Goal: Find specific page/section: Find specific page/section

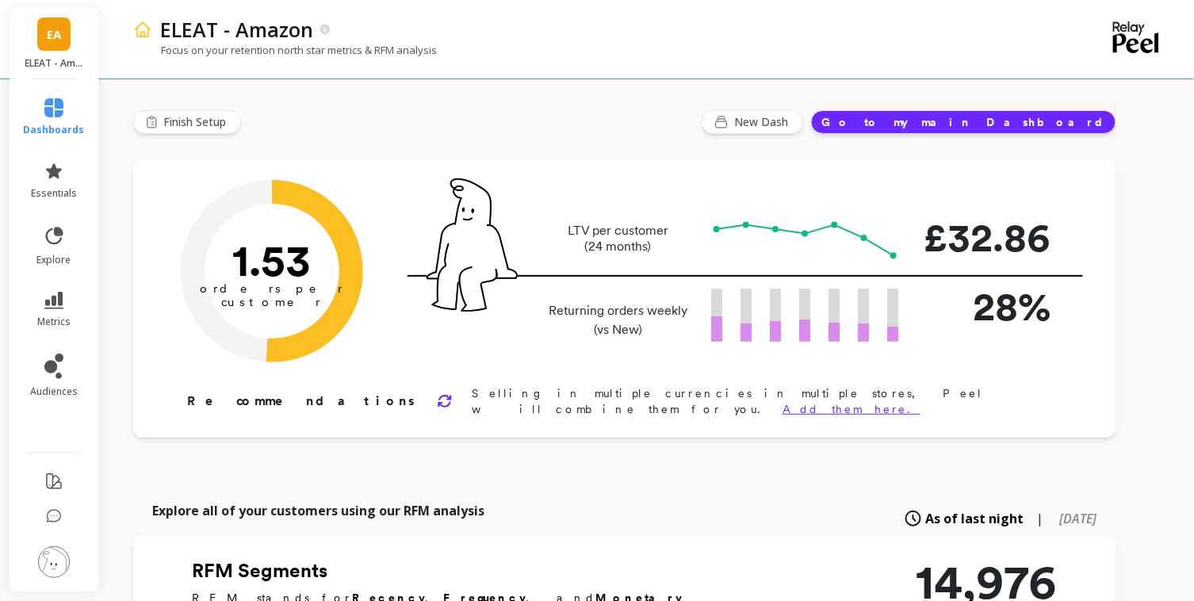
click at [55, 32] on span "EA" at bounding box center [54, 34] width 14 height 18
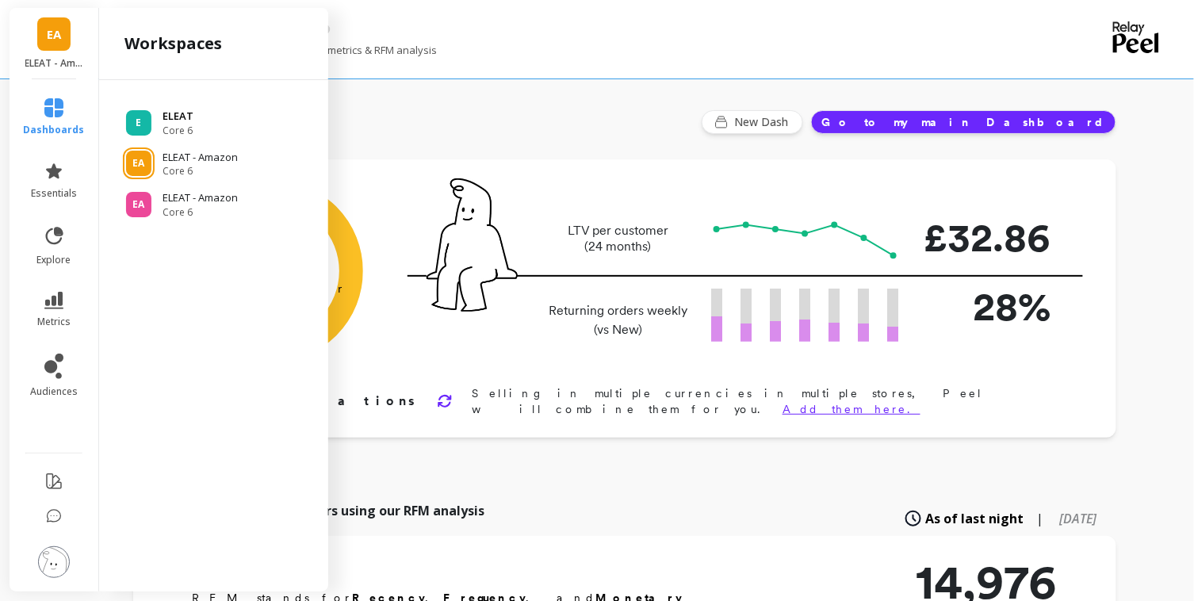
click at [169, 116] on p "ELEAT" at bounding box center [178, 117] width 31 height 16
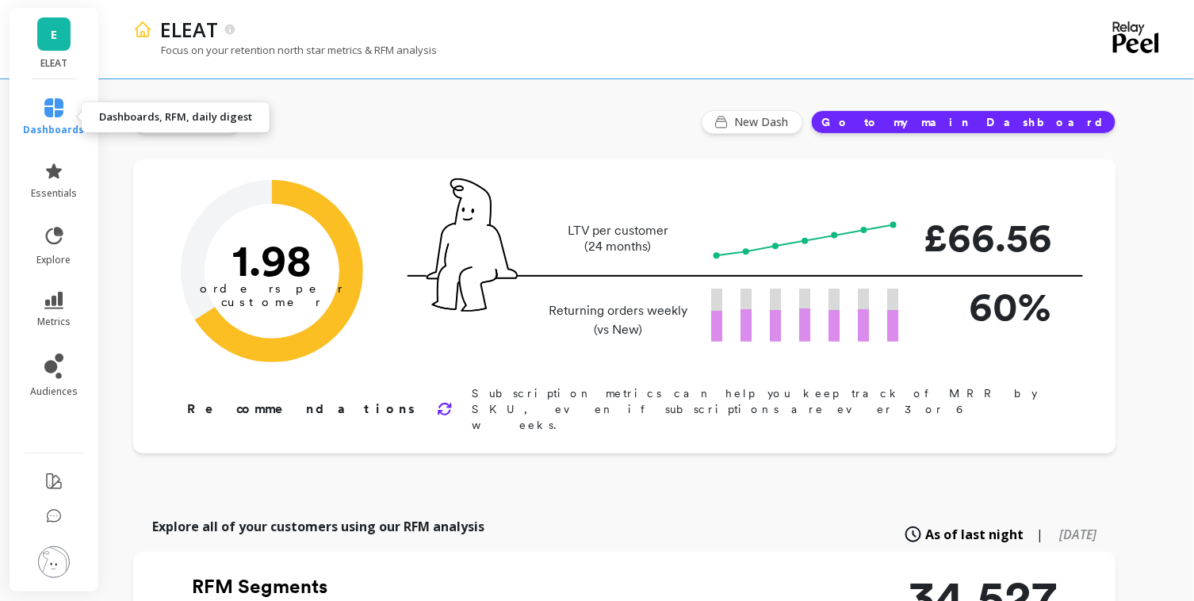
click at [62, 112] on icon at bounding box center [53, 107] width 19 height 19
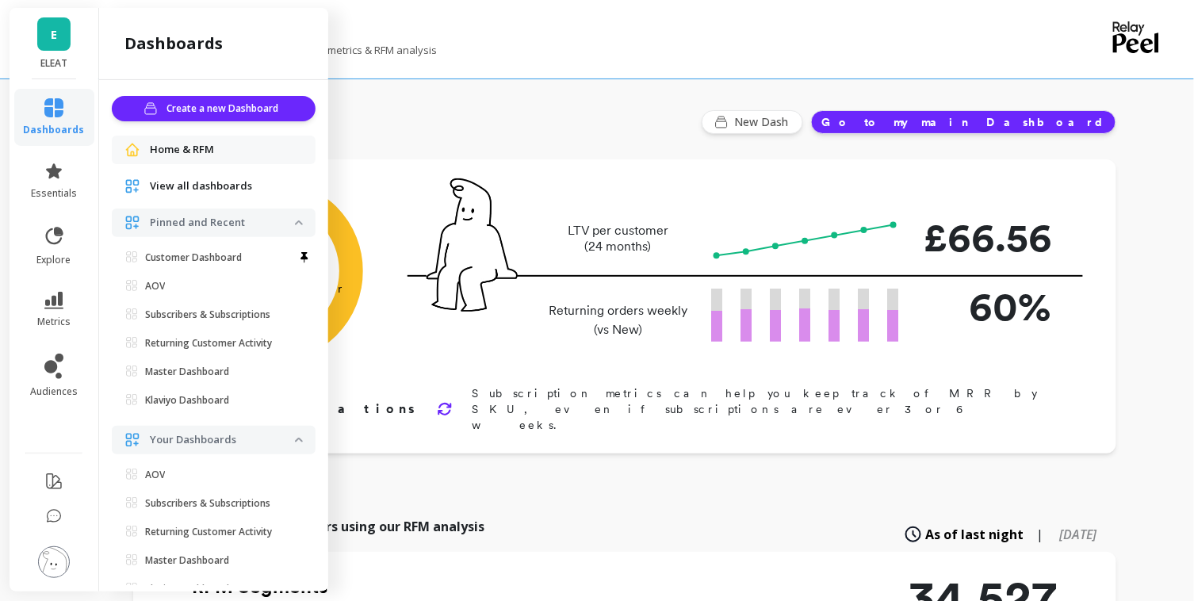
click at [216, 270] on ul "Customer Dashboard AOV Set as default dashboard Subscribers & Subscriptions Set…" at bounding box center [216, 332] width 197 height 171
click at [212, 256] on p "Customer Dashboard" at bounding box center [193, 257] width 97 height 13
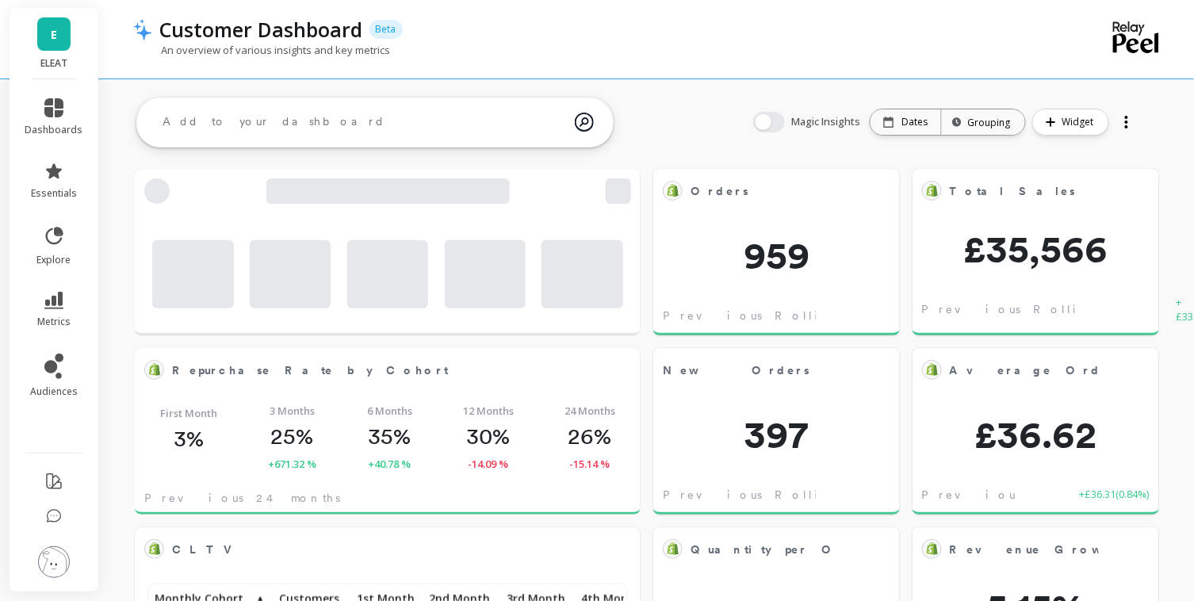
scroll to position [436, 473]
click at [52, 114] on icon at bounding box center [53, 107] width 19 height 19
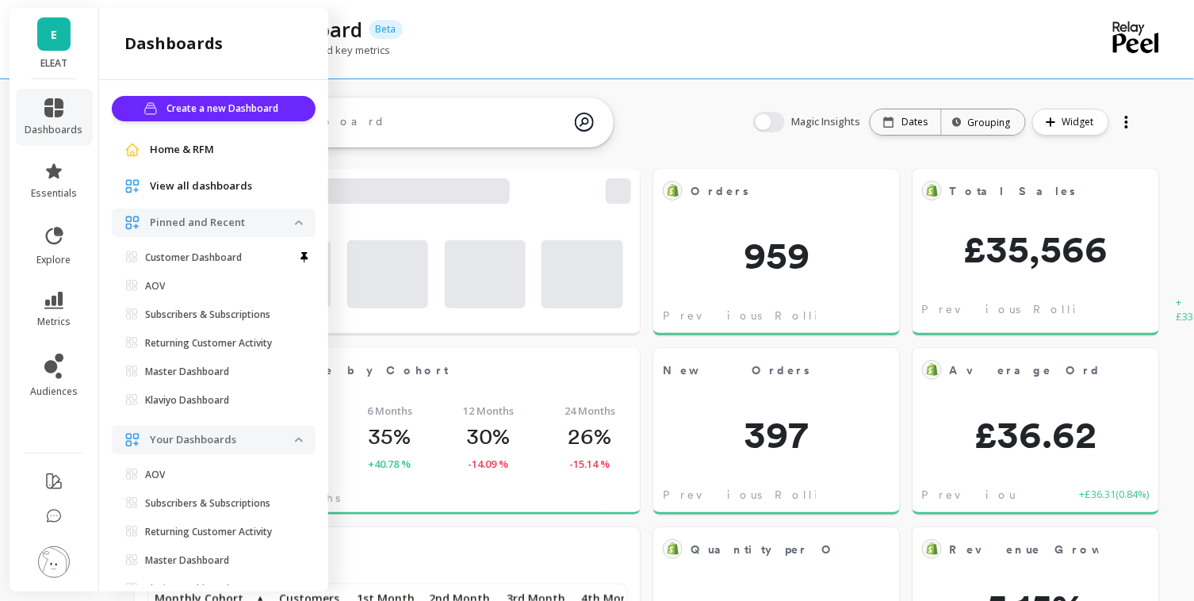
scroll to position [239, 0]
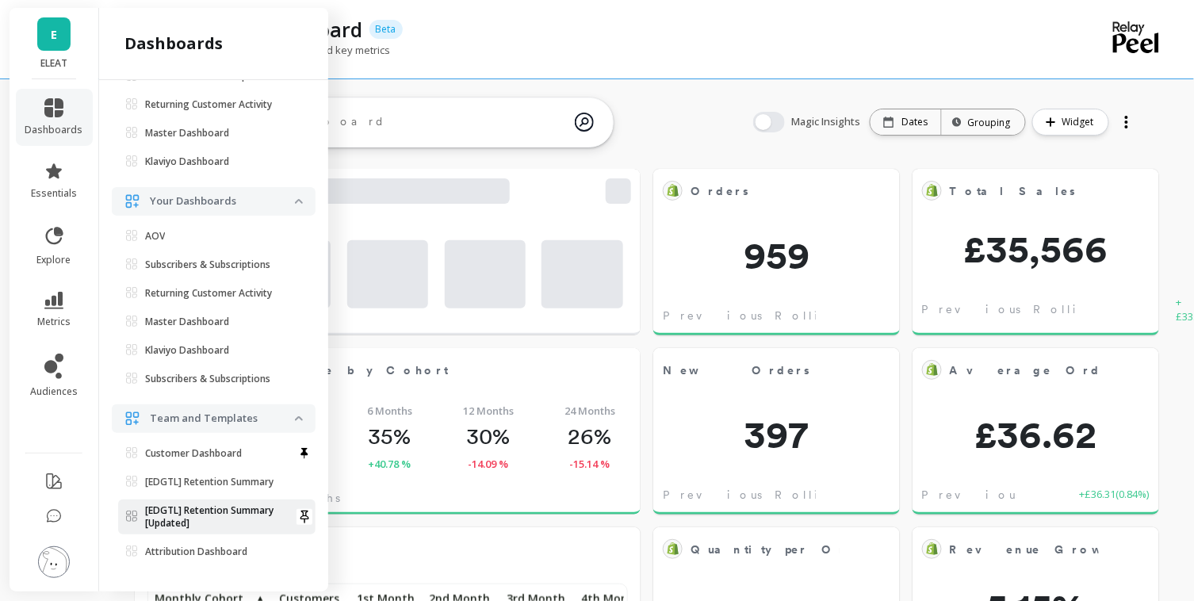
click at [198, 515] on p "[EDGTL] Retention Summary [Updated]" at bounding box center [220, 516] width 150 height 25
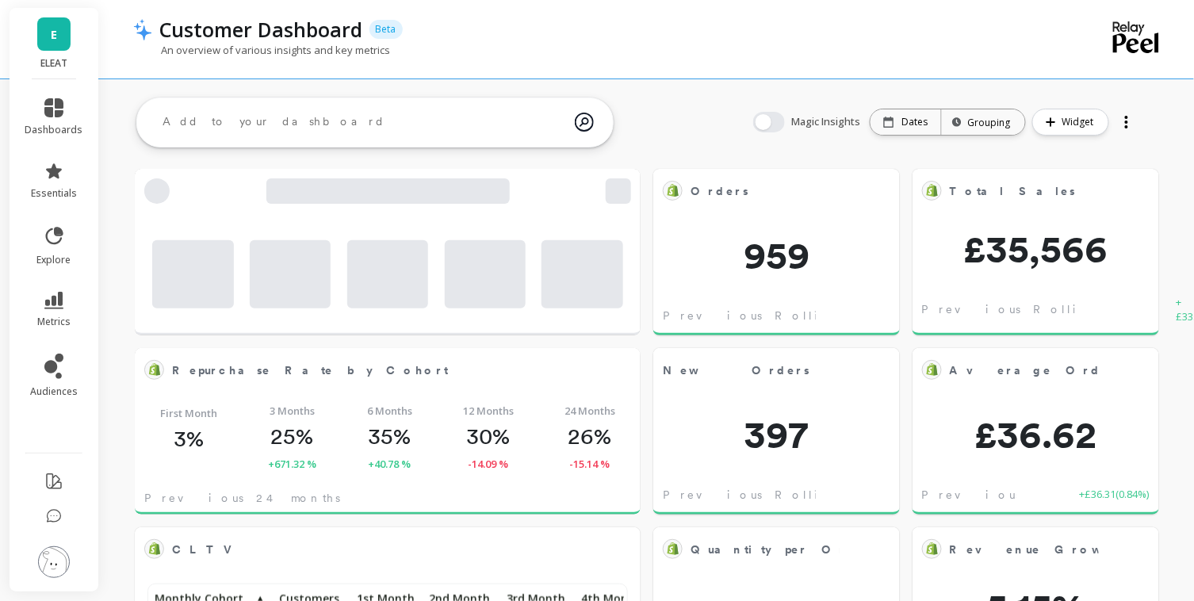
scroll to position [0, 0]
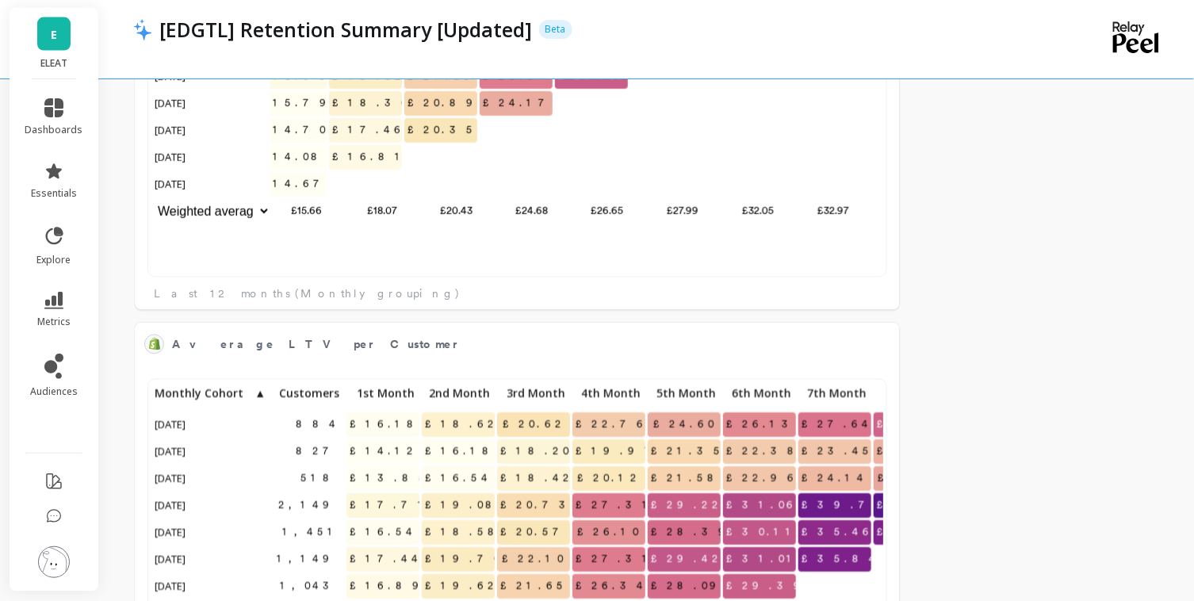
scroll to position [741, 0]
